Goal: Task Accomplishment & Management: Manage account settings

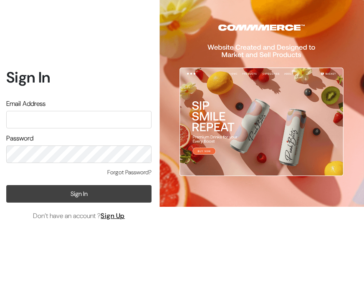
type input "info.dermaheal@gmail.com"
click at [82, 196] on button "Sign In" at bounding box center [78, 194] width 145 height 18
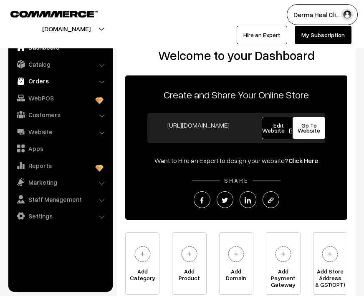
click at [40, 86] on link "Orders" at bounding box center [59, 80] width 99 height 15
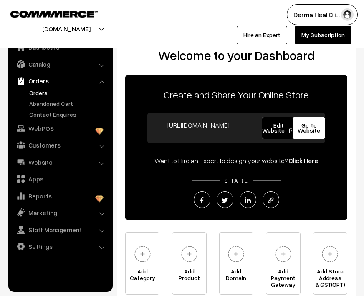
click at [47, 95] on link "Orders" at bounding box center [68, 92] width 83 height 9
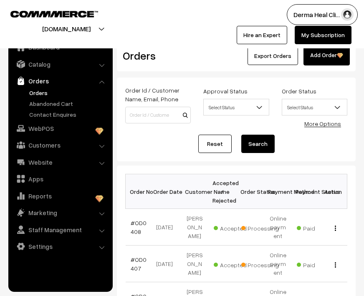
click at [150, 139] on div "Reset Search" at bounding box center [236, 144] width 222 height 18
click at [45, 91] on link "Orders" at bounding box center [68, 92] width 83 height 9
